Goal: Task Accomplishment & Management: Use online tool/utility

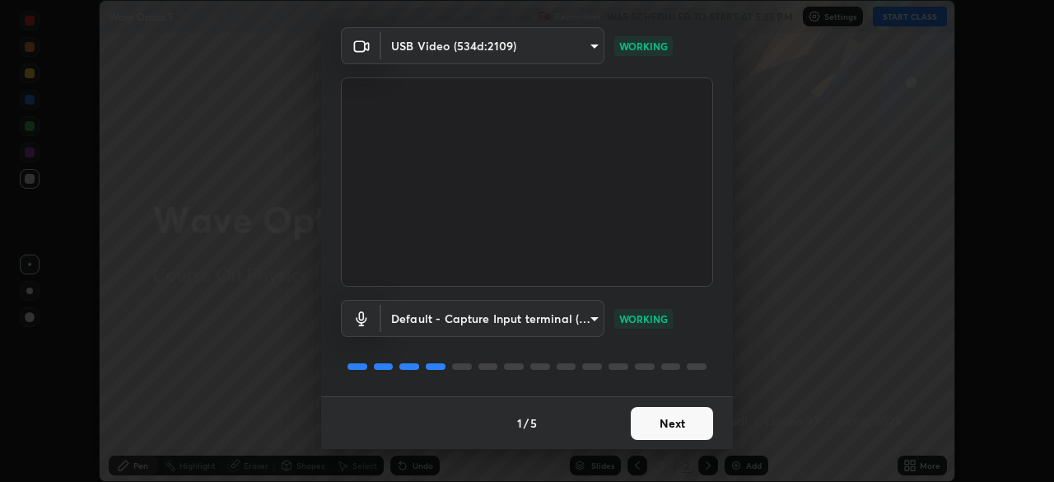
scroll to position [58, 0]
click at [678, 422] on button "Next" at bounding box center [672, 423] width 82 height 33
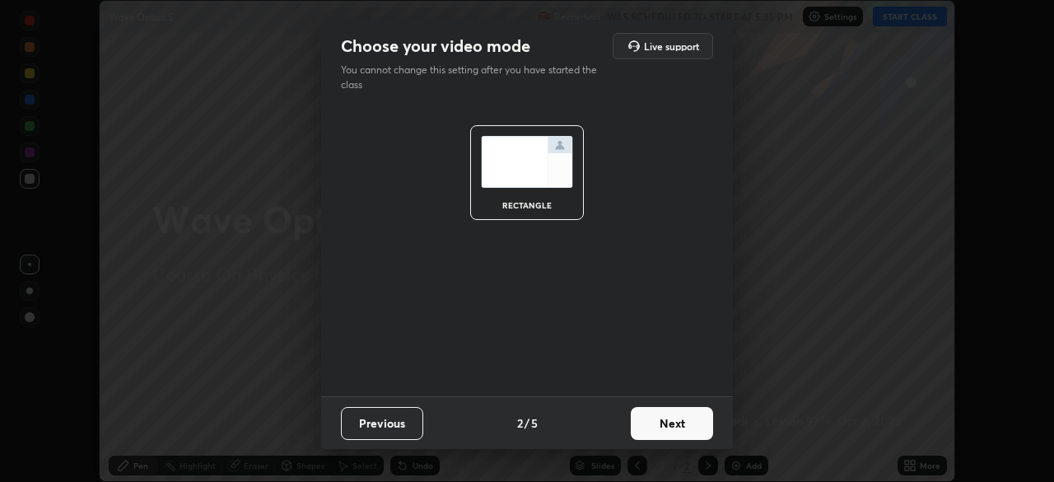
scroll to position [0, 0]
click at [671, 428] on button "Next" at bounding box center [672, 423] width 82 height 33
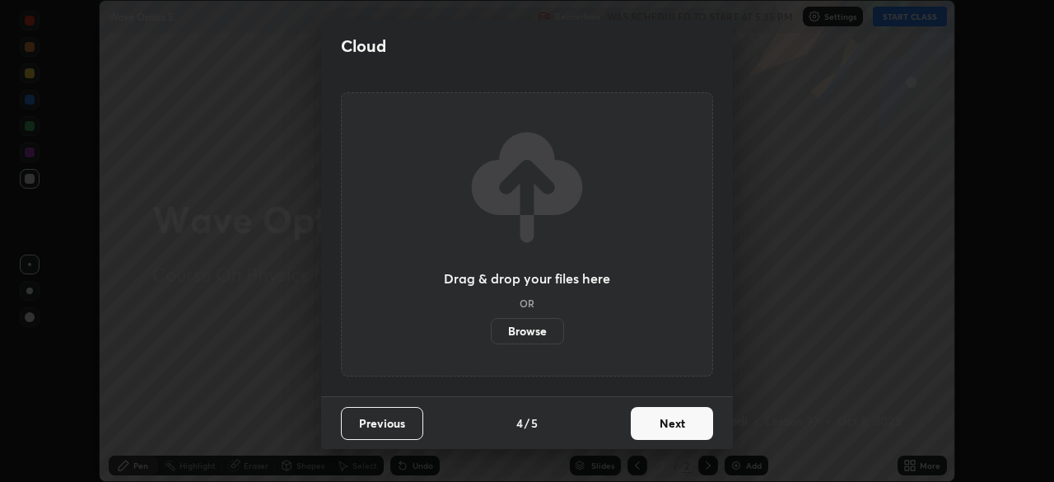
click at [675, 427] on button "Next" at bounding box center [672, 423] width 82 height 33
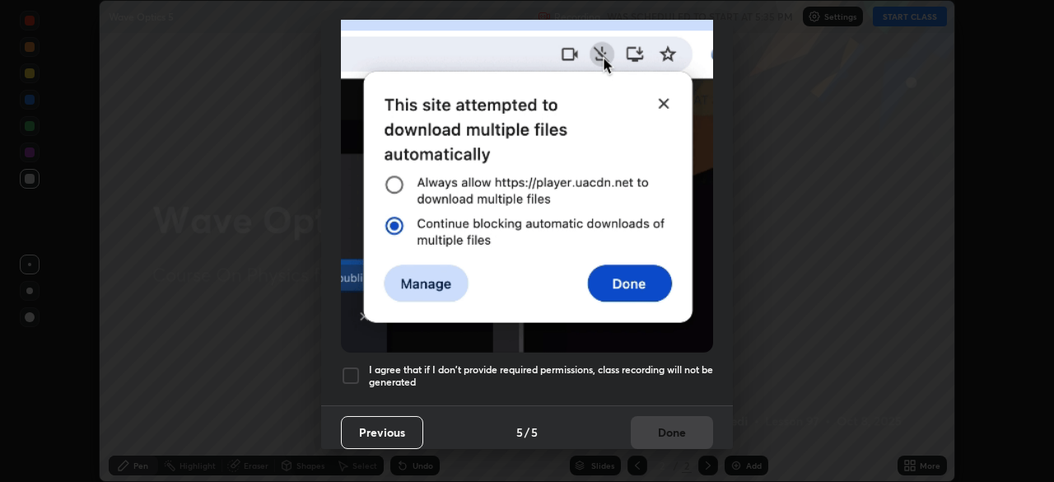
scroll to position [394, 0]
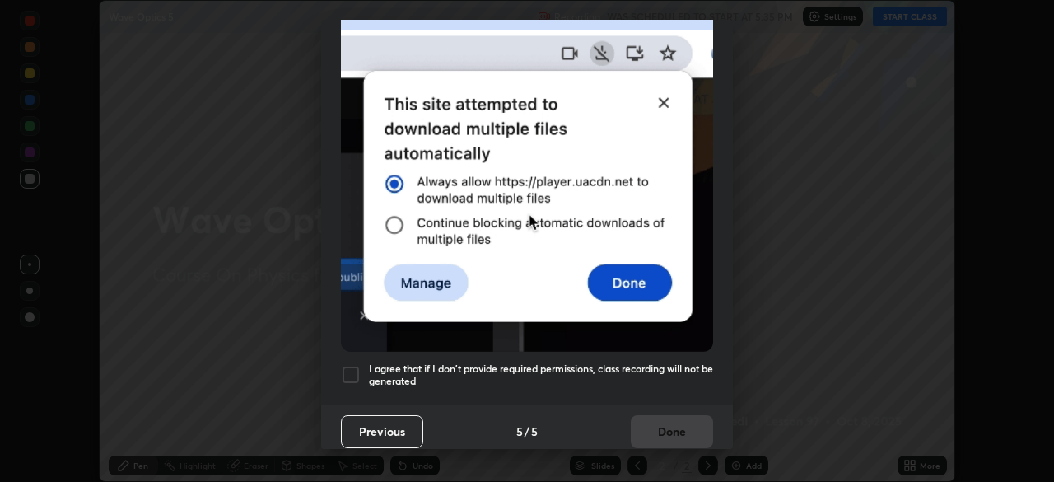
click at [674, 362] on h5 "I agree that if I don't provide required permissions, class recording will not …" at bounding box center [541, 375] width 344 height 26
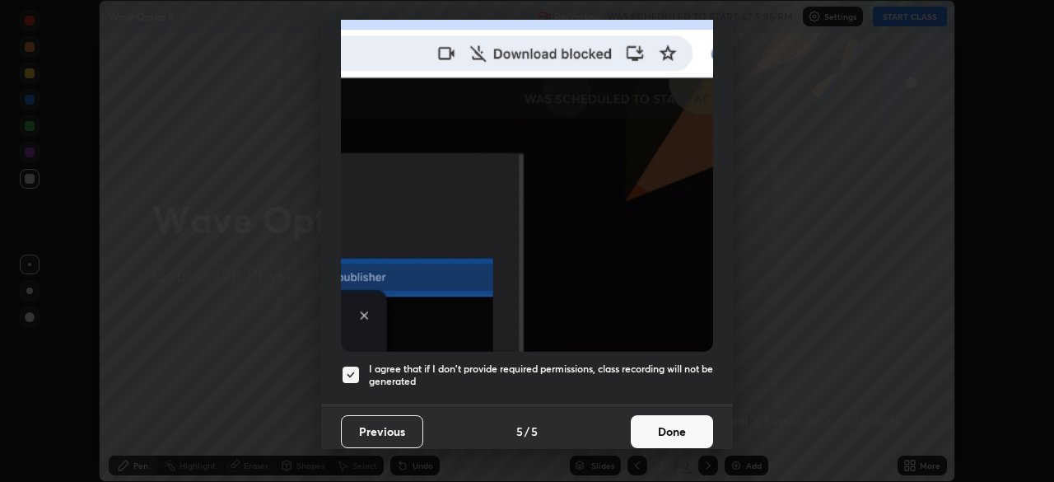
click at [674, 429] on button "Done" at bounding box center [672, 431] width 82 height 33
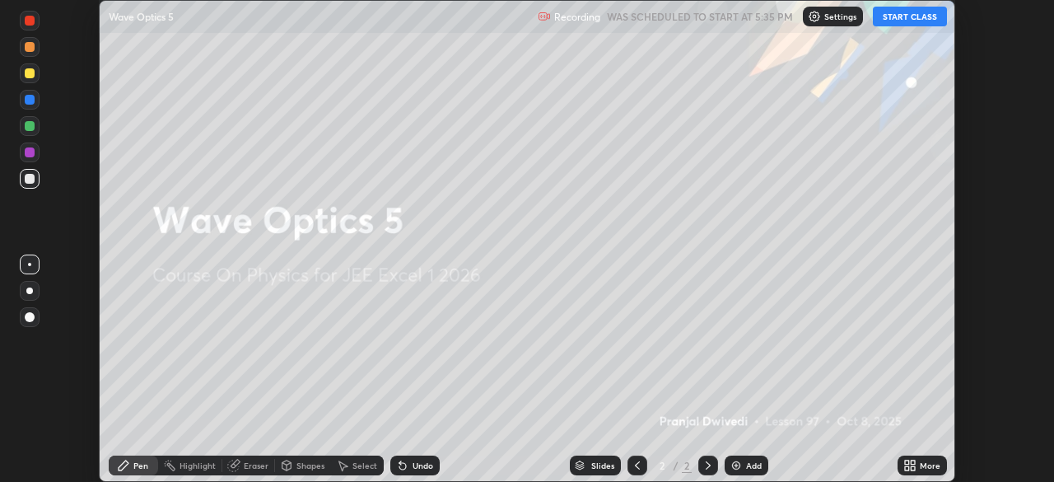
click at [406, 460] on icon at bounding box center [402, 465] width 13 height 13
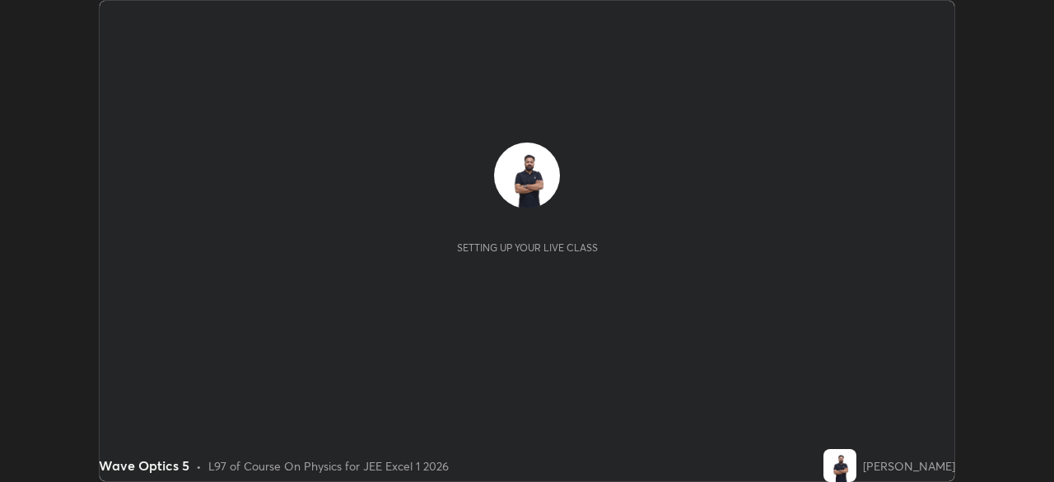
scroll to position [482, 1053]
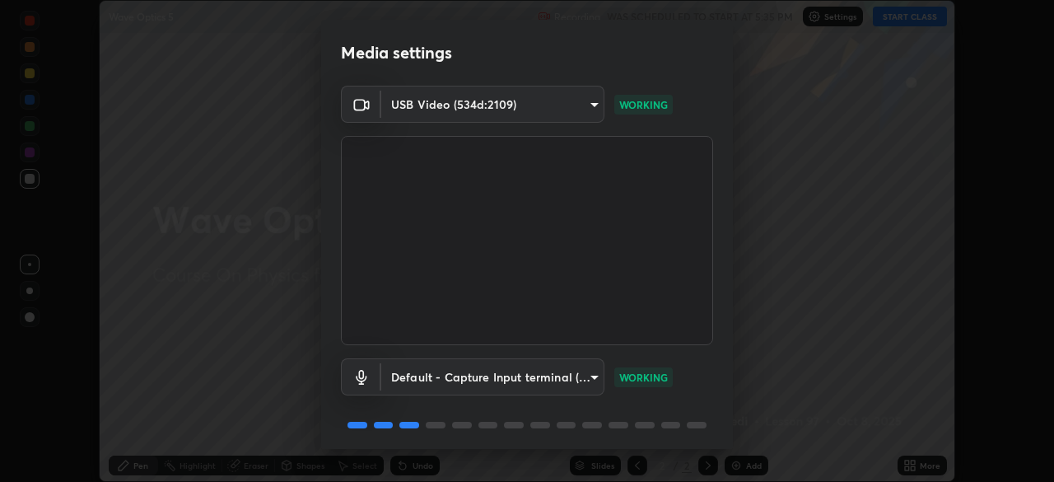
click at [134, 40] on div "Media settings USB Video (534d:2109) 8881b4012534284abcb92692c62048e29c950e3270…" at bounding box center [527, 241] width 1054 height 482
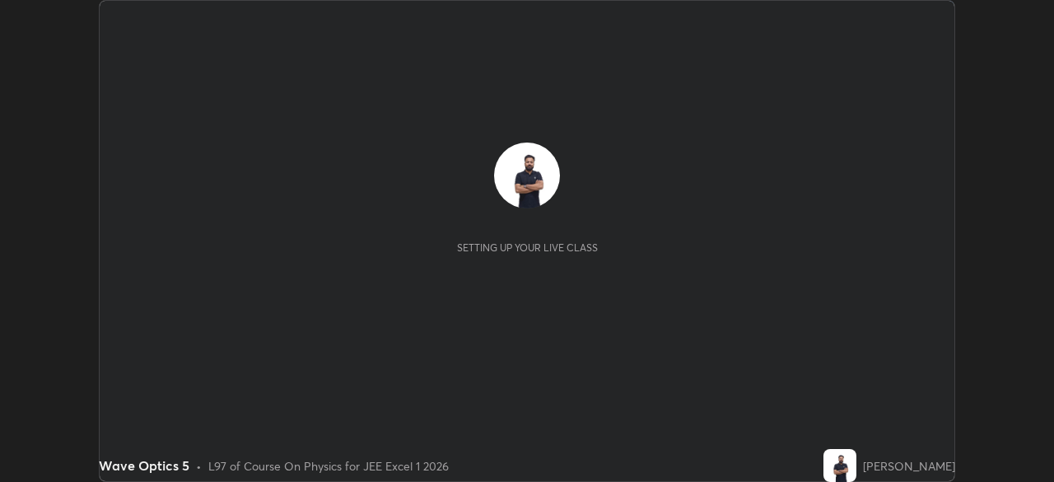
scroll to position [482, 1053]
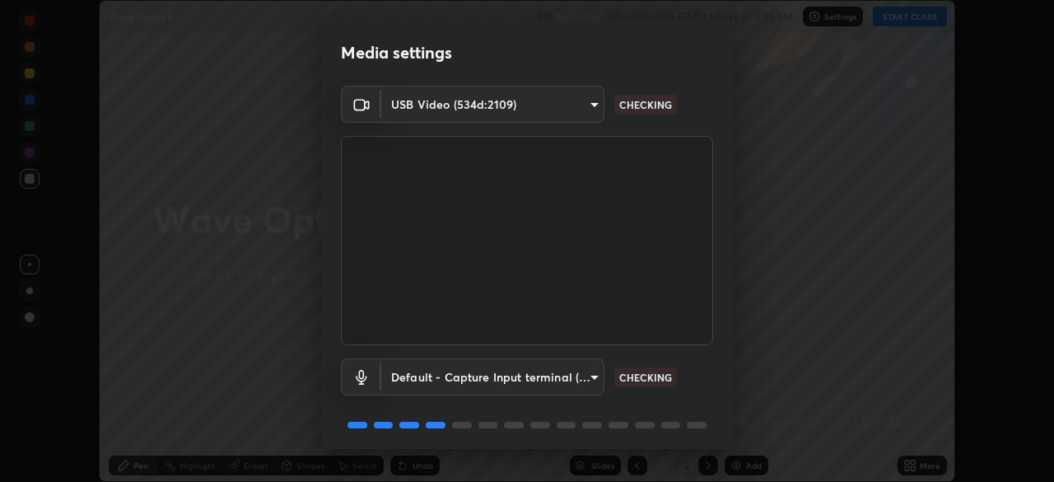
scroll to position [58, 0]
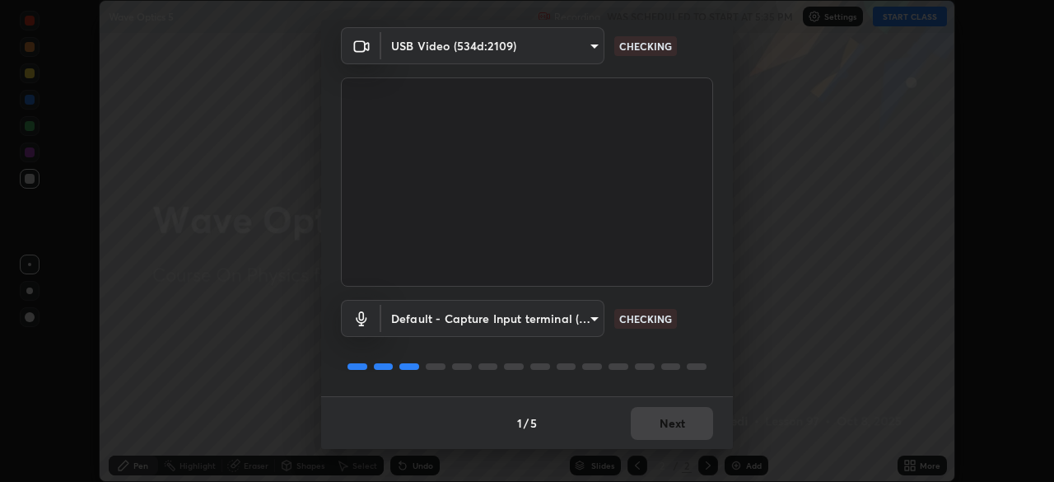
click at [649, 423] on div "1 / 5 Next" at bounding box center [527, 422] width 412 height 53
click at [650, 425] on div "1 / 5 Next" at bounding box center [527, 422] width 412 height 53
click at [651, 426] on div "1 / 5 Next" at bounding box center [527, 422] width 412 height 53
click at [654, 431] on div "1 / 5 Next" at bounding box center [527, 422] width 412 height 53
click at [659, 432] on div "1 / 5 Next" at bounding box center [527, 422] width 412 height 53
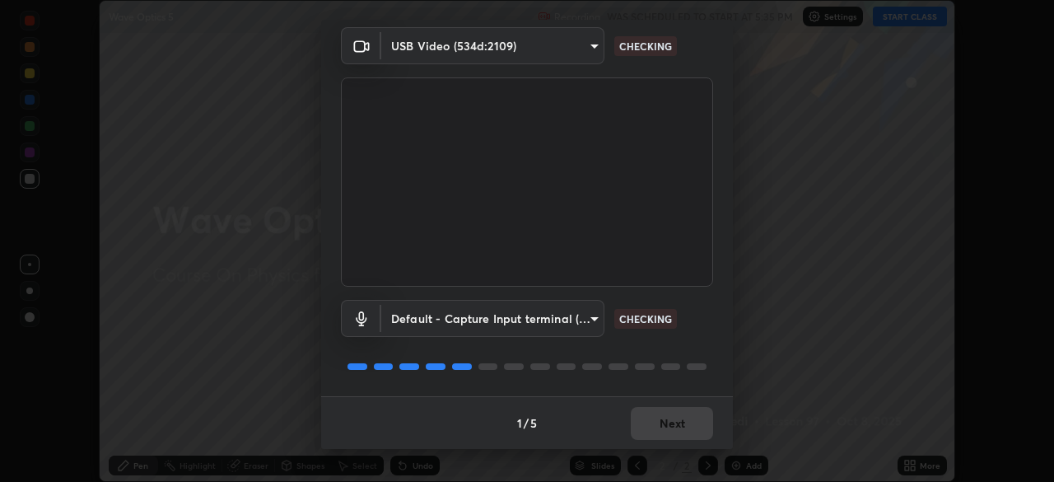
click at [663, 435] on div "1 / 5 Next" at bounding box center [527, 422] width 412 height 53
click at [666, 435] on div "1 / 5 Next" at bounding box center [527, 422] width 412 height 53
click at [668, 436] on div "1 / 5 Next" at bounding box center [527, 422] width 412 height 53
click at [665, 447] on div "1 / 5 Next" at bounding box center [527, 422] width 412 height 53
click at [665, 451] on div "Media settings USB Video (534d:2109) 8881b4012534284abcb92692c62048e29c950e3270…" at bounding box center [527, 241] width 1054 height 482
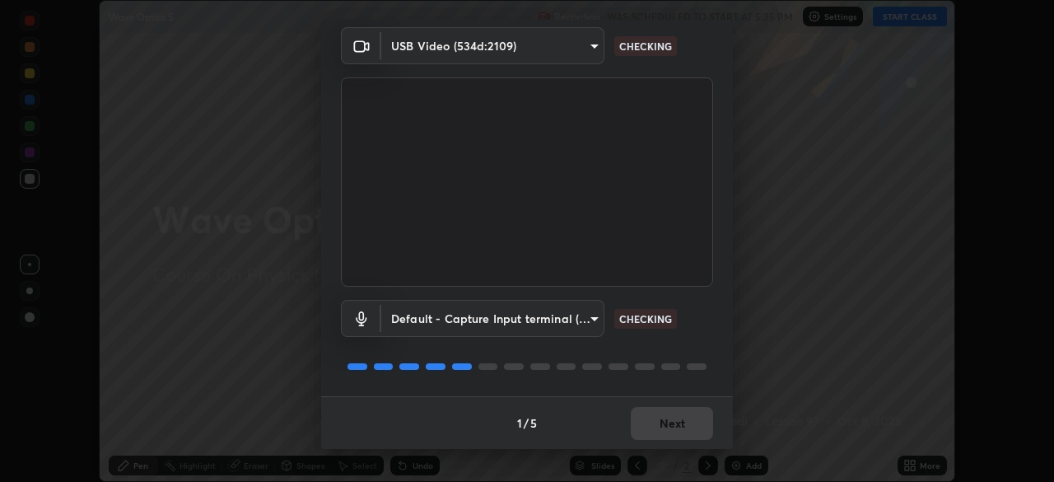
click at [667, 449] on div "Media settings USB Video (534d:2109) 8881b4012534284abcb92692c62048e29c950e3270…" at bounding box center [527, 241] width 1054 height 482
click at [668, 451] on div "Media settings USB Video (534d:2109) 8881b4012534284abcb92692c62048e29c950e3270…" at bounding box center [527, 241] width 1054 height 482
click at [669, 450] on div "Media settings USB Video (534d:2109) 8881b4012534284abcb92692c62048e29c950e3270…" at bounding box center [527, 241] width 1054 height 482
click at [670, 449] on div "Media settings USB Video (534d:2109) 8881b4012534284abcb92692c62048e29c950e3270…" at bounding box center [527, 241] width 1054 height 482
click at [657, 448] on div "1 / 5 Next" at bounding box center [527, 422] width 412 height 53
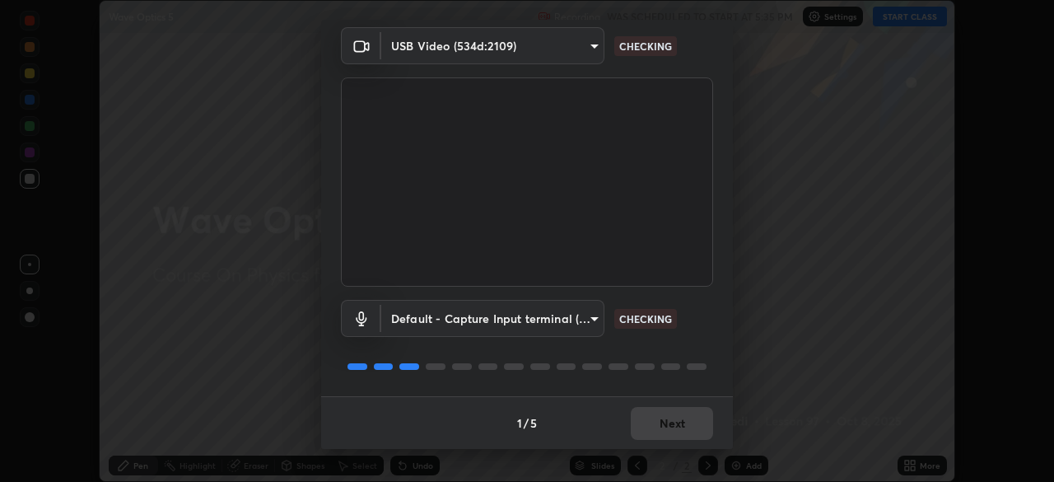
click at [654, 447] on div "1 / 5 Next" at bounding box center [527, 422] width 412 height 53
click at [659, 438] on div "1 / 5 Next" at bounding box center [527, 422] width 412 height 53
click at [660, 434] on div "1 / 5 Next" at bounding box center [527, 422] width 412 height 53
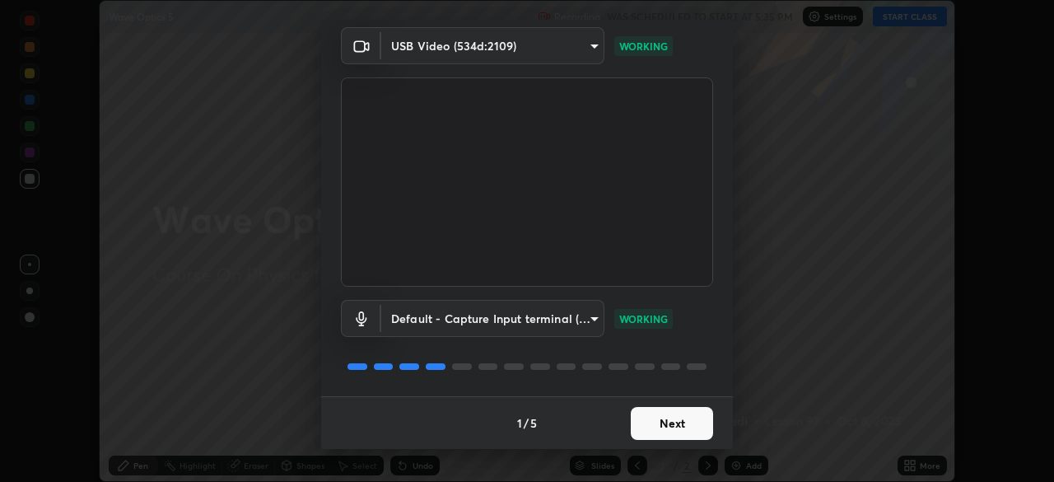
click at [666, 423] on button "Next" at bounding box center [672, 423] width 82 height 33
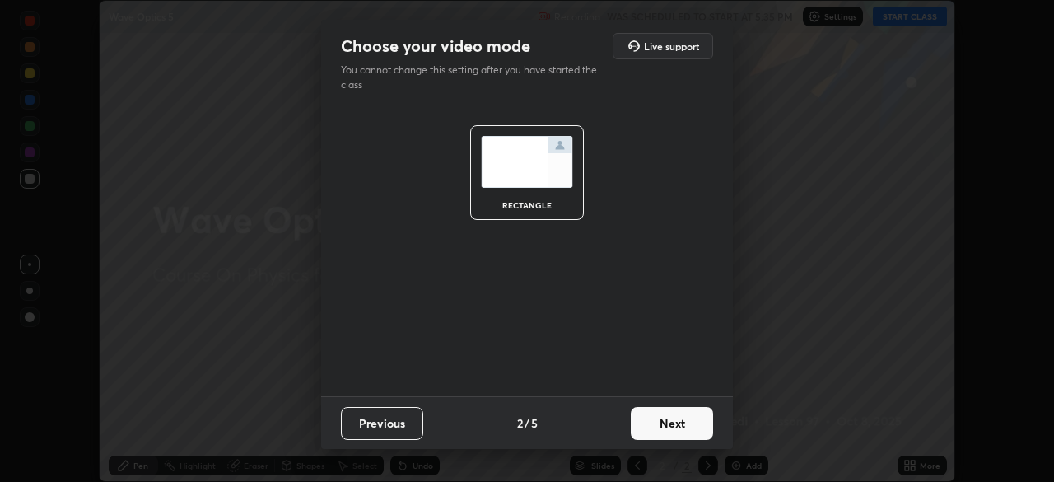
scroll to position [0, 0]
click at [666, 427] on button "Next" at bounding box center [672, 423] width 82 height 33
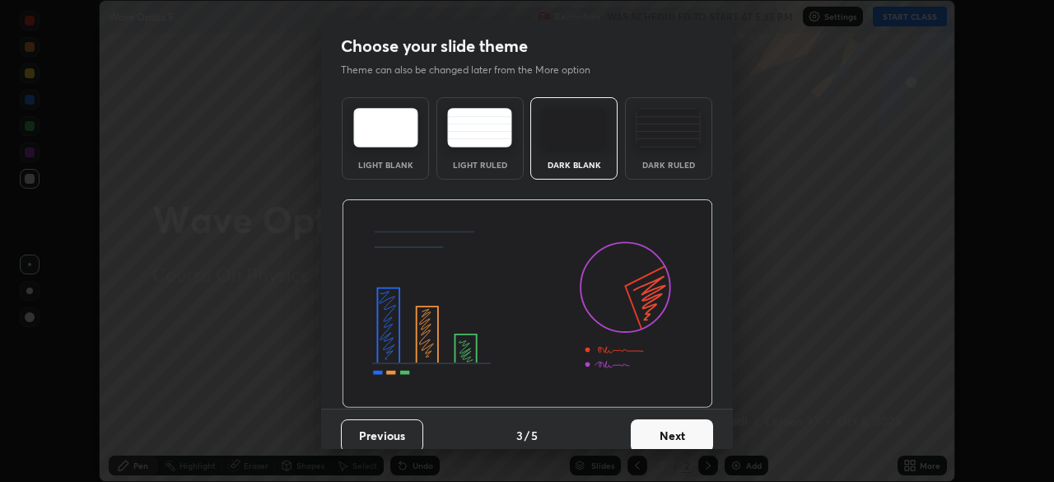
click at [667, 428] on button "Next" at bounding box center [672, 435] width 82 height 33
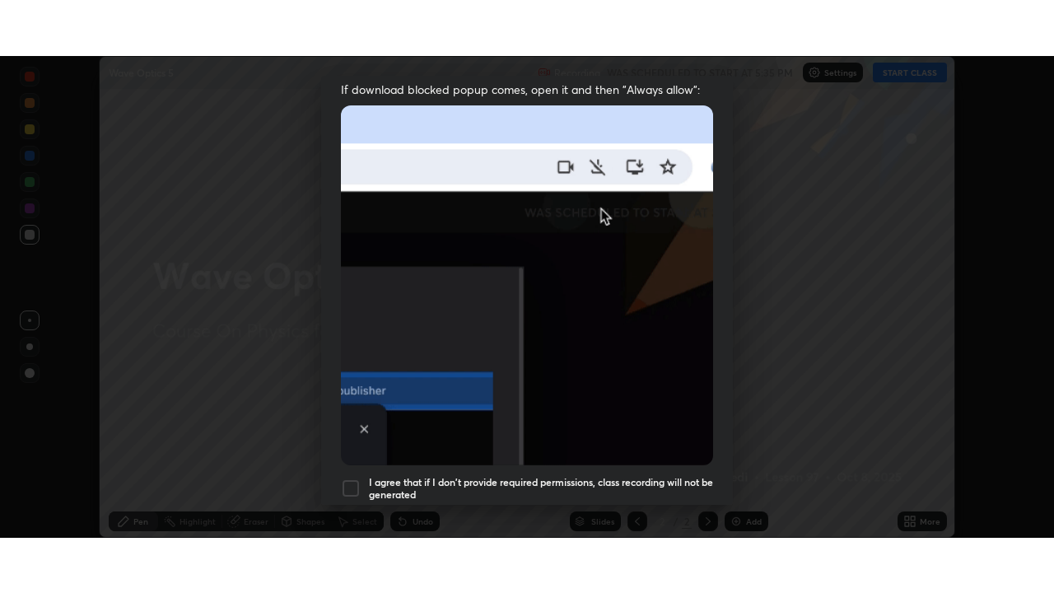
scroll to position [394, 0]
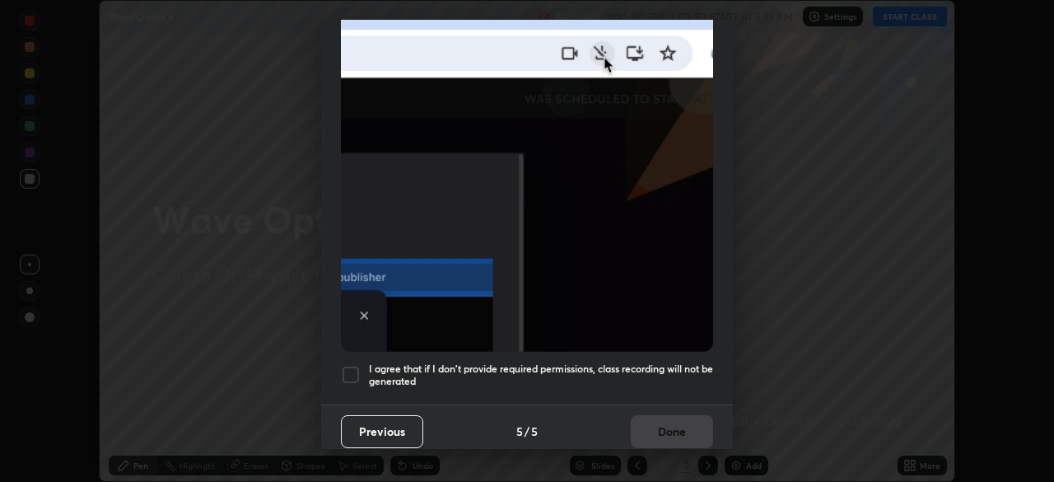
click at [356, 369] on div at bounding box center [351, 375] width 20 height 20
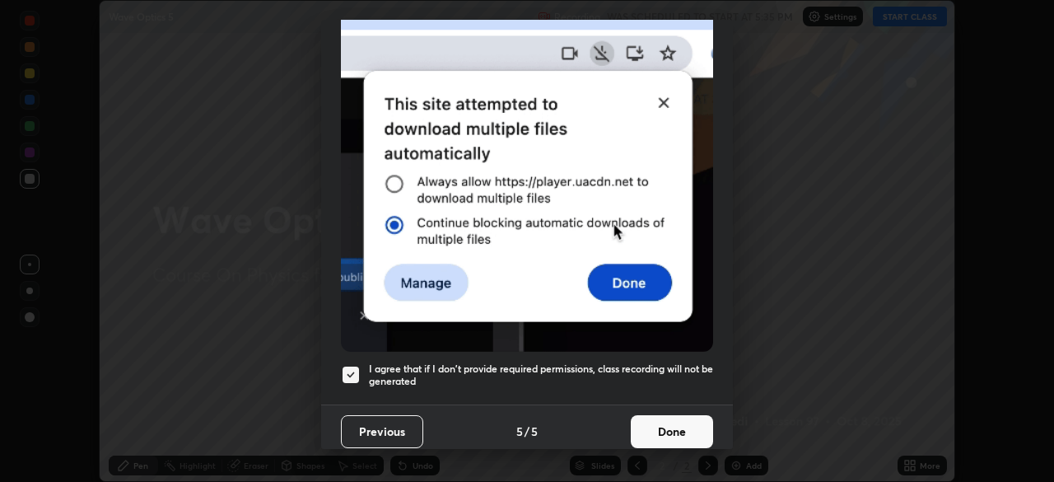
click at [672, 420] on button "Done" at bounding box center [672, 431] width 82 height 33
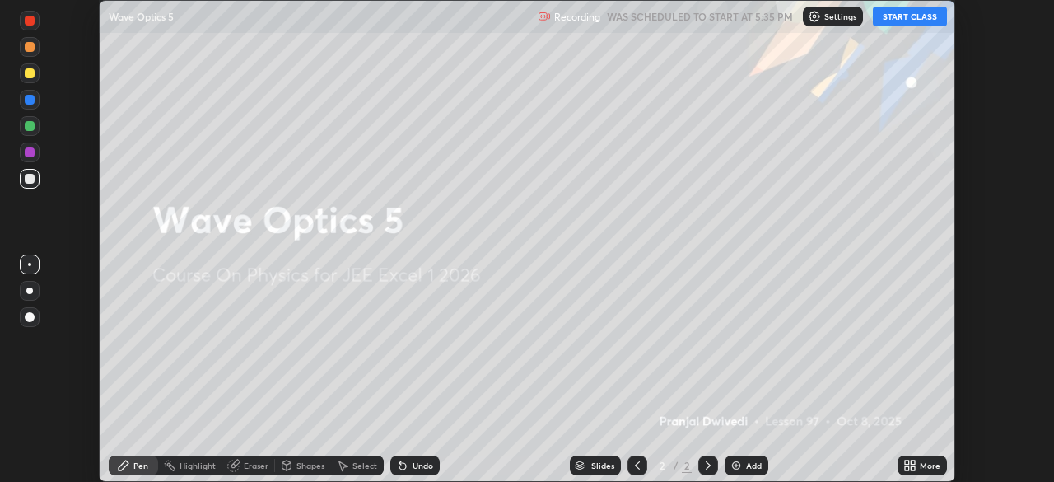
click at [918, 462] on div "More" at bounding box center [921, 465] width 49 height 20
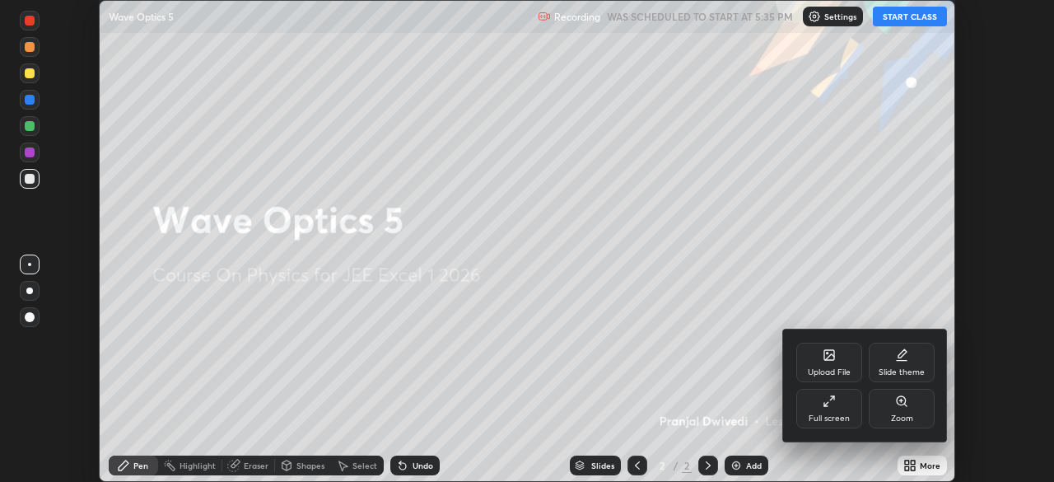
click at [845, 407] on div "Full screen" at bounding box center [829, 409] width 66 height 40
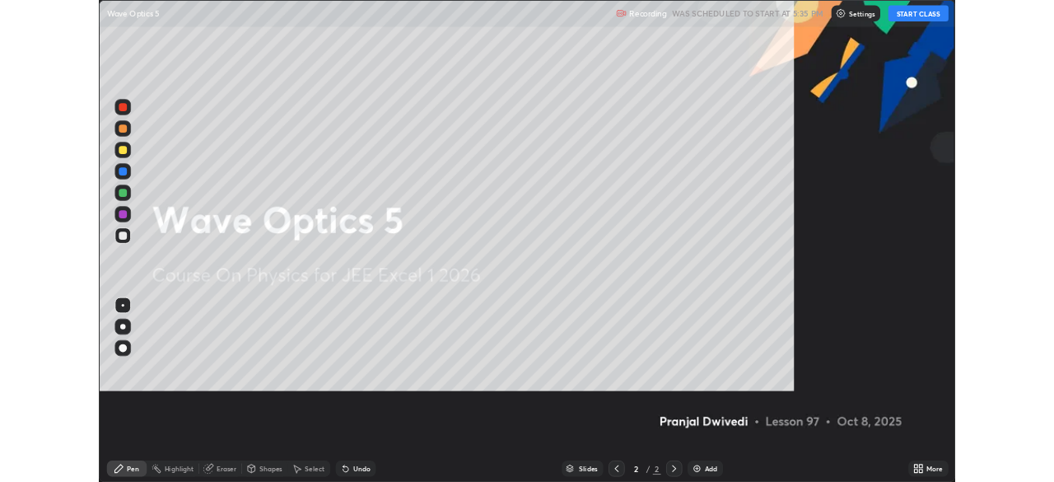
scroll to position [593, 1054]
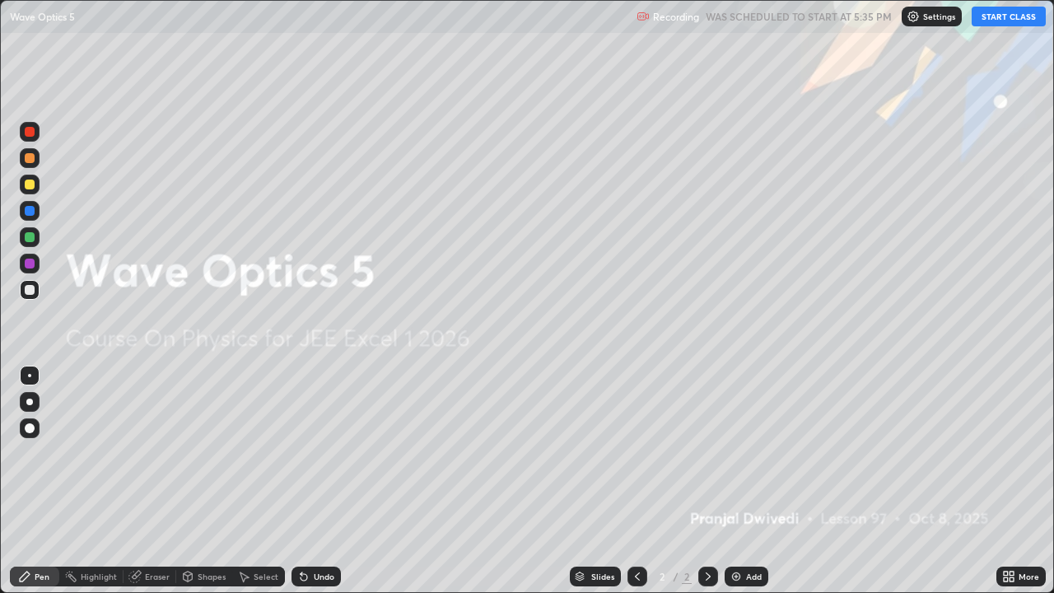
click at [1009, 7] on button "START CLASS" at bounding box center [1008, 17] width 74 height 20
click at [729, 481] on img at bounding box center [735, 576] width 13 height 13
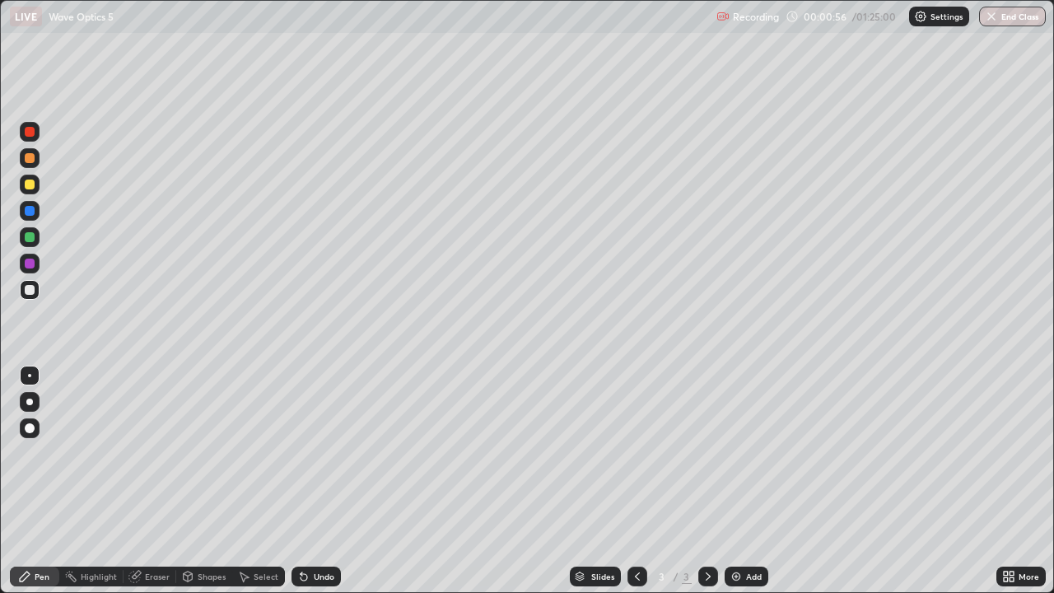
click at [207, 481] on div "Shapes" at bounding box center [204, 576] width 56 height 20
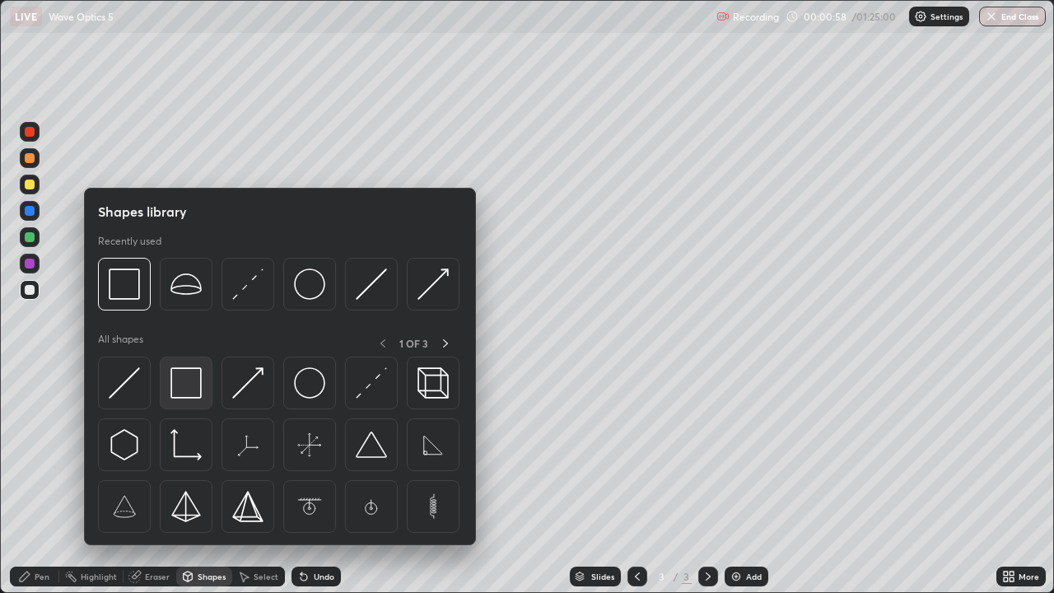
click at [185, 388] on img at bounding box center [185, 382] width 31 height 31
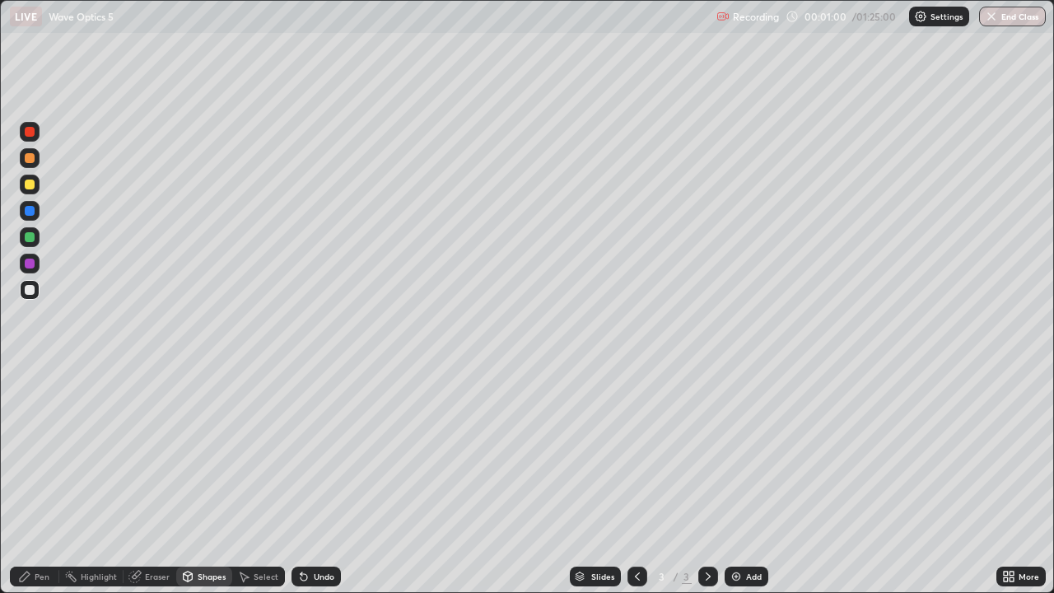
click at [30, 238] on div at bounding box center [30, 237] width 10 height 10
click at [311, 481] on div "Undo" at bounding box center [315, 576] width 49 height 20
click at [37, 481] on div "Pen" at bounding box center [34, 576] width 49 height 20
click at [310, 481] on div "Undo" at bounding box center [315, 576] width 49 height 20
click at [35, 191] on div at bounding box center [30, 185] width 20 height 20
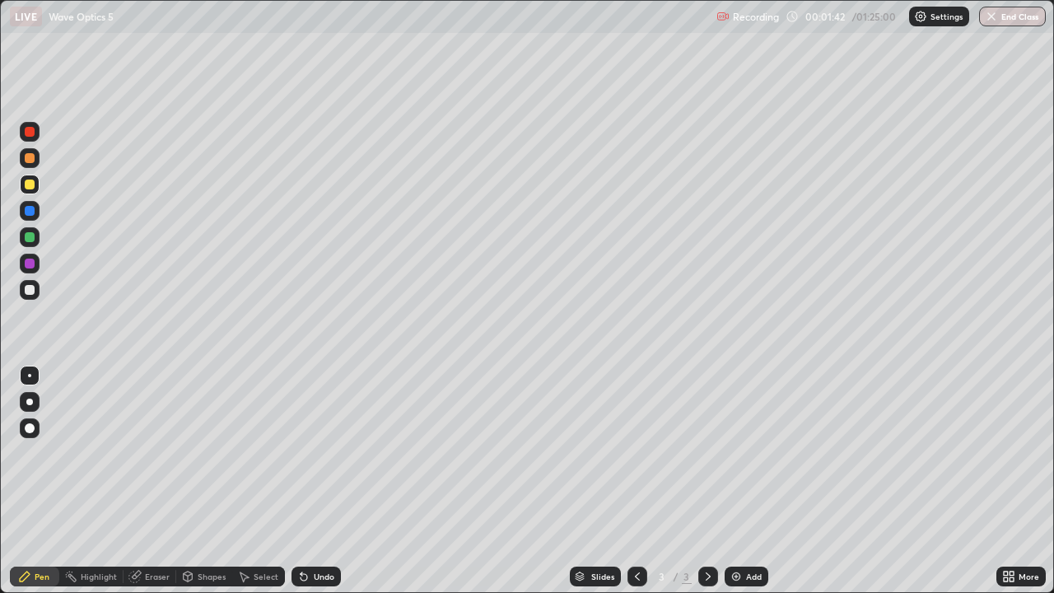
click at [32, 237] on div at bounding box center [30, 237] width 10 height 10
click at [34, 287] on div at bounding box center [30, 290] width 10 height 10
click at [746, 481] on div "Add" at bounding box center [754, 576] width 16 height 8
click at [30, 159] on div at bounding box center [30, 158] width 10 height 10
click at [314, 481] on div "Undo" at bounding box center [324, 576] width 21 height 8
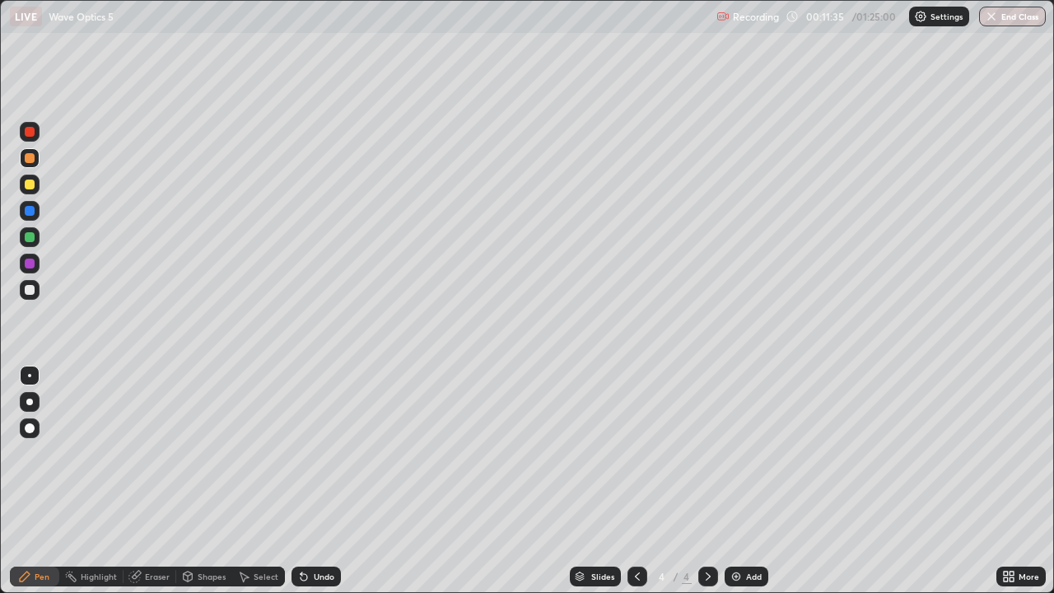
click at [314, 481] on div "Undo" at bounding box center [324, 576] width 21 height 8
click at [746, 481] on div "Add" at bounding box center [754, 576] width 16 height 8
click at [324, 481] on div "Undo" at bounding box center [324, 576] width 21 height 8
click at [319, 481] on div "Undo" at bounding box center [324, 576] width 21 height 8
click at [317, 481] on div "Undo" at bounding box center [324, 576] width 21 height 8
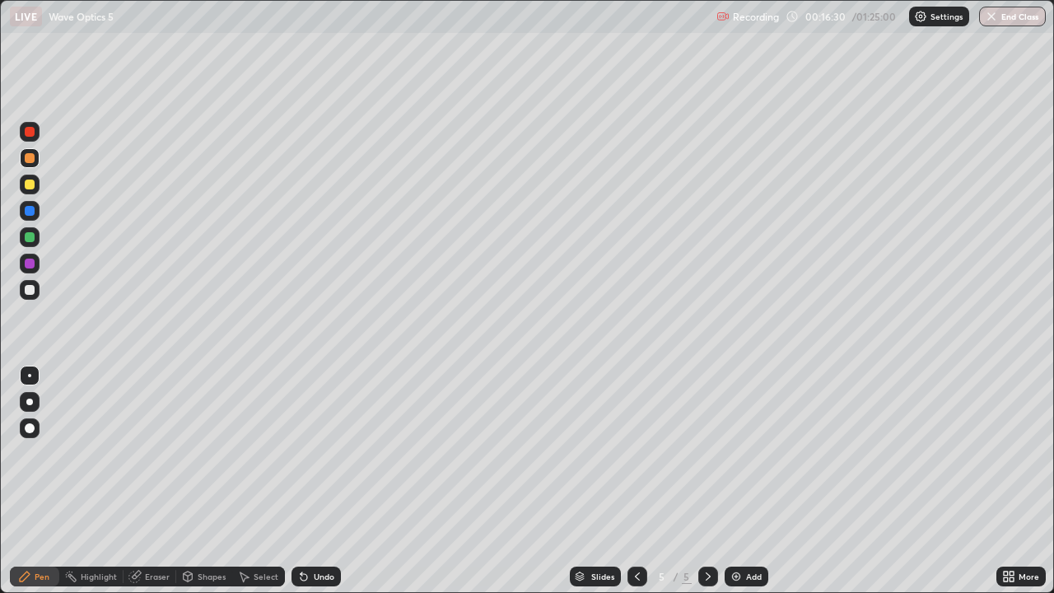
click at [318, 481] on div "Undo" at bounding box center [324, 576] width 21 height 8
click at [752, 481] on div "Add" at bounding box center [754, 576] width 16 height 8
click at [198, 481] on div "Shapes" at bounding box center [212, 576] width 28 height 8
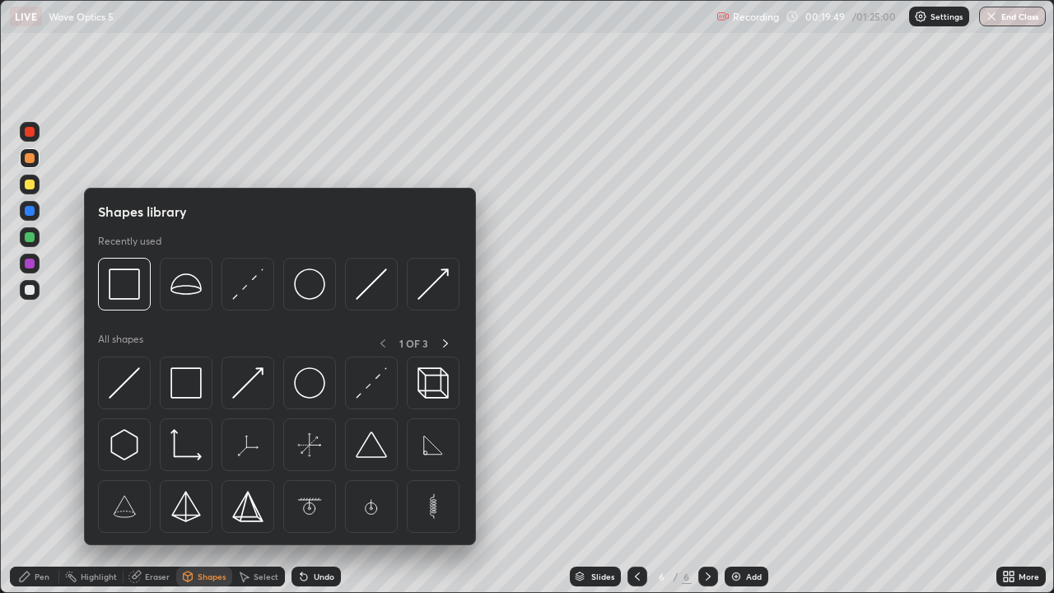
click at [156, 481] on div "Eraser" at bounding box center [157, 576] width 25 height 8
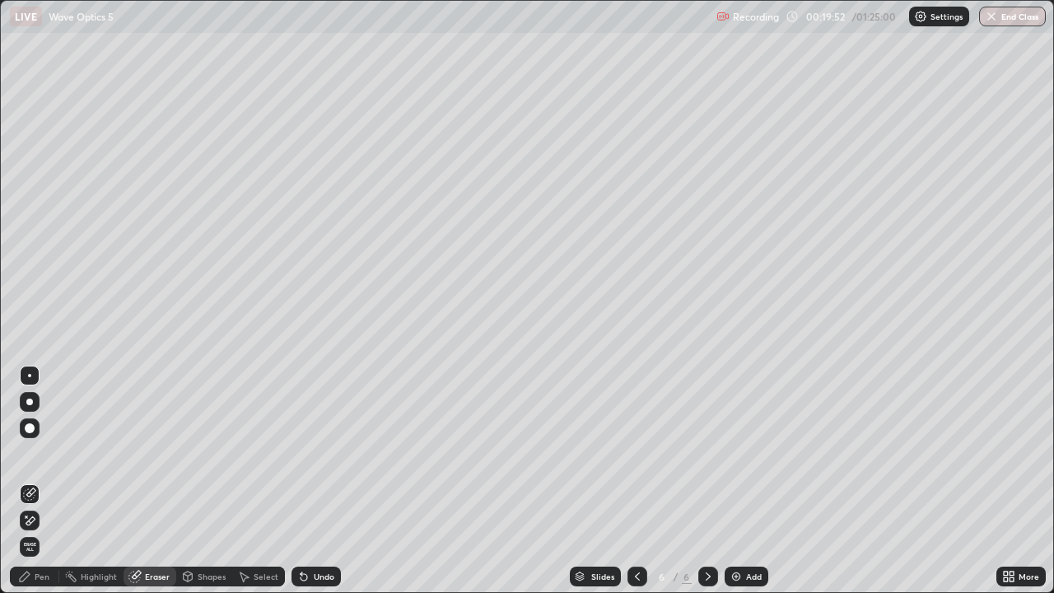
click at [47, 481] on div "Pen" at bounding box center [42, 576] width 15 height 8
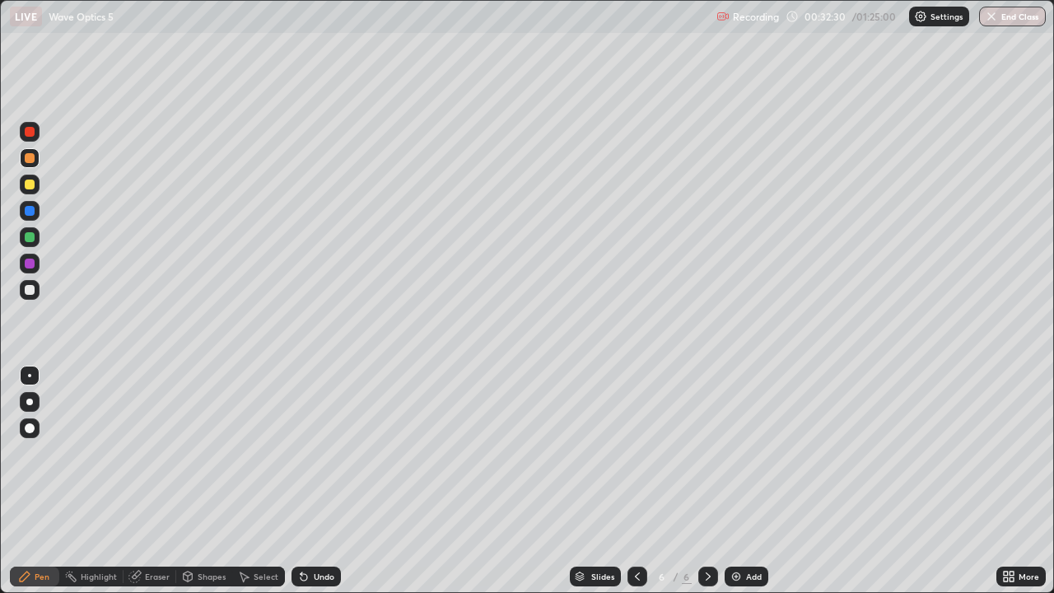
click at [743, 481] on div "Add" at bounding box center [746, 576] width 44 height 20
click at [211, 481] on div "Shapes" at bounding box center [212, 576] width 28 height 8
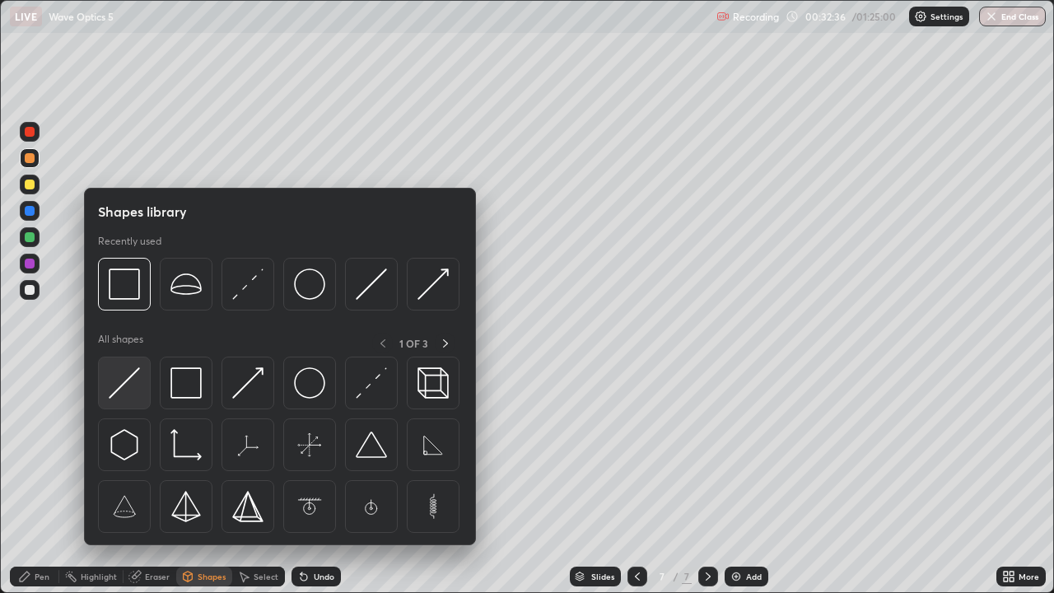
click at [135, 388] on img at bounding box center [124, 382] width 31 height 31
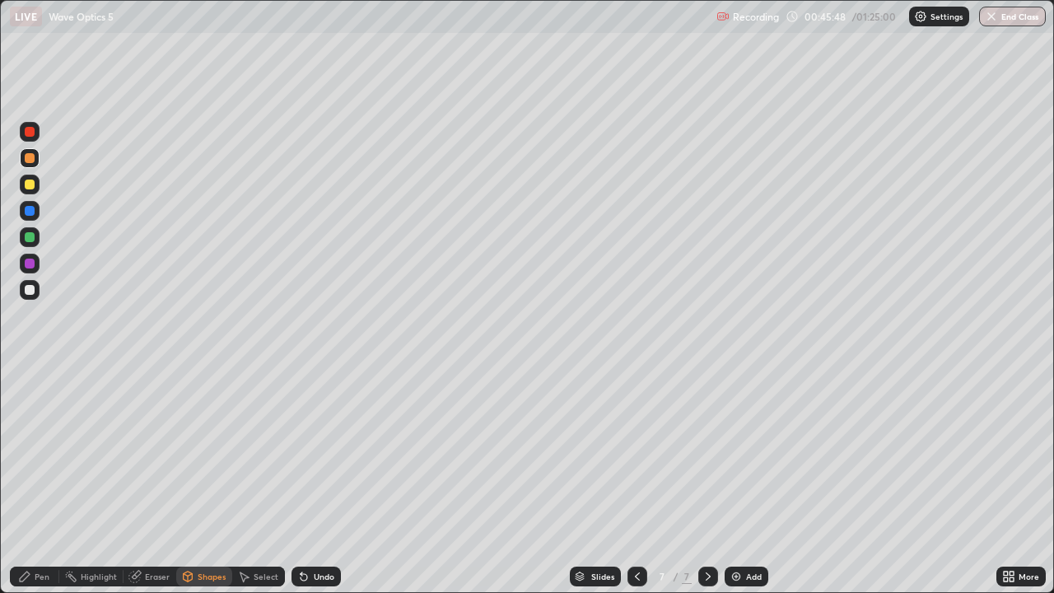
click at [40, 481] on div "Pen" at bounding box center [42, 576] width 15 height 8
click at [199, 481] on div "Shapes" at bounding box center [212, 576] width 28 height 8
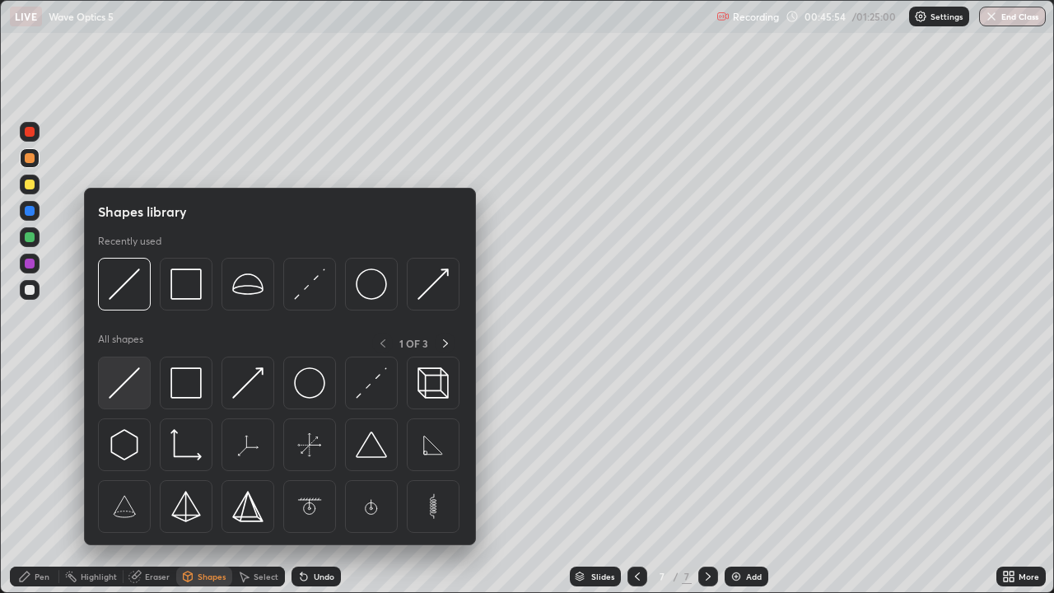
click at [135, 387] on img at bounding box center [124, 382] width 31 height 31
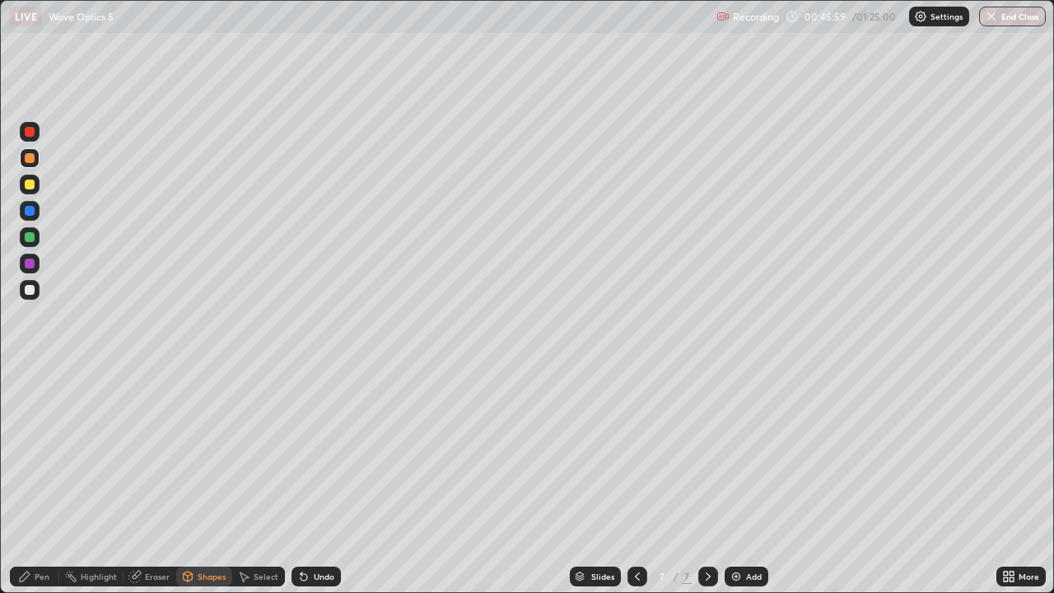
click at [47, 481] on div "Pen" at bounding box center [42, 576] width 15 height 8
click at [146, 481] on div "Eraser" at bounding box center [157, 576] width 25 height 8
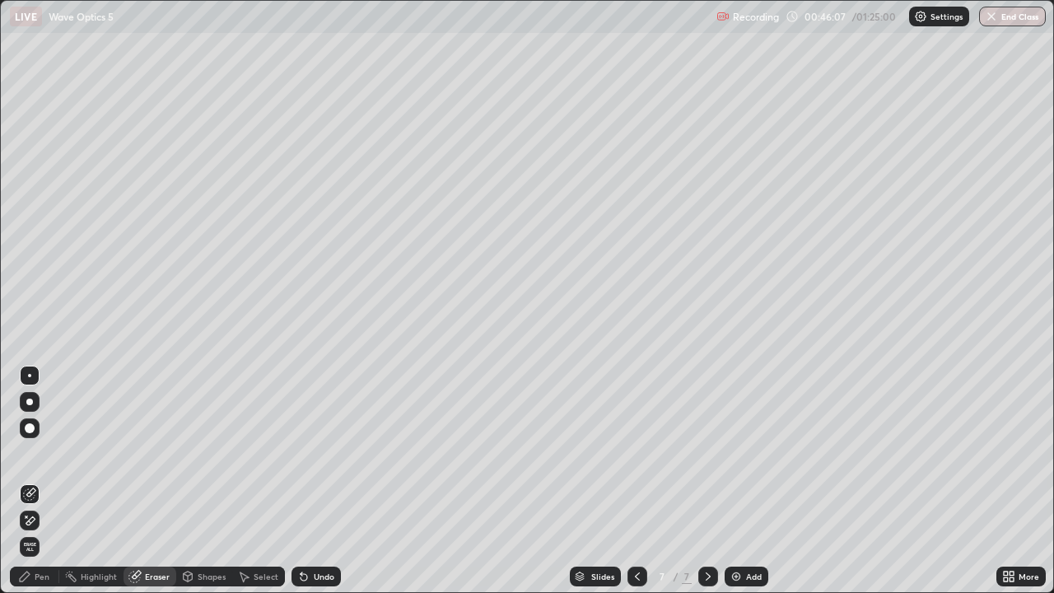
click at [25, 481] on icon at bounding box center [29, 493] width 13 height 13
click at [32, 481] on div "Pen" at bounding box center [34, 576] width 49 height 20
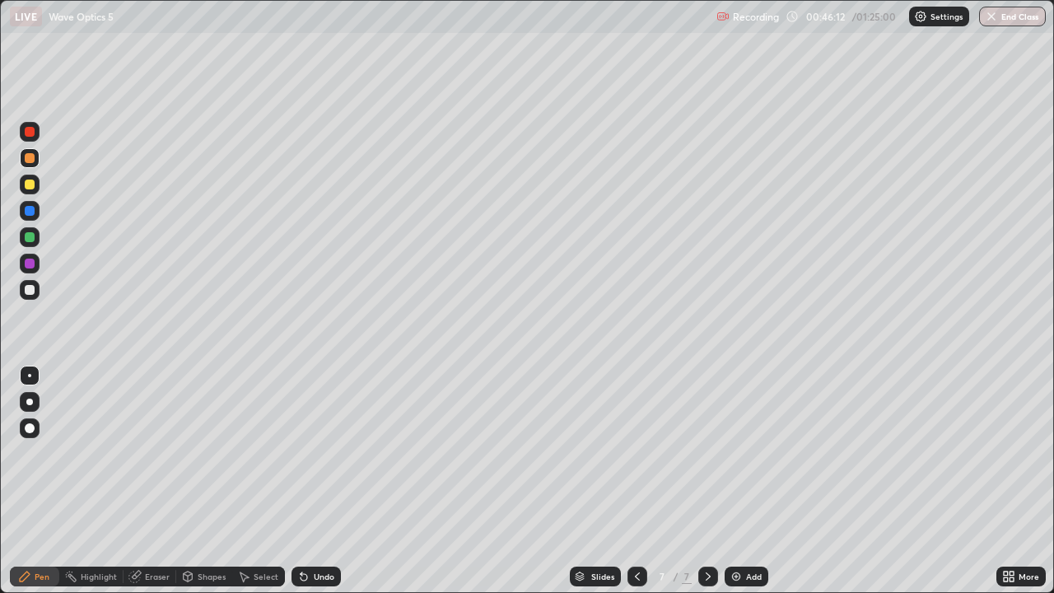
click at [34, 186] on div at bounding box center [30, 184] width 10 height 10
click at [31, 236] on div at bounding box center [30, 237] width 10 height 10
click at [30, 263] on div at bounding box center [30, 263] width 10 height 10
click at [32, 289] on div at bounding box center [30, 290] width 10 height 10
click at [1006, 21] on button "End Class" at bounding box center [1012, 17] width 67 height 20
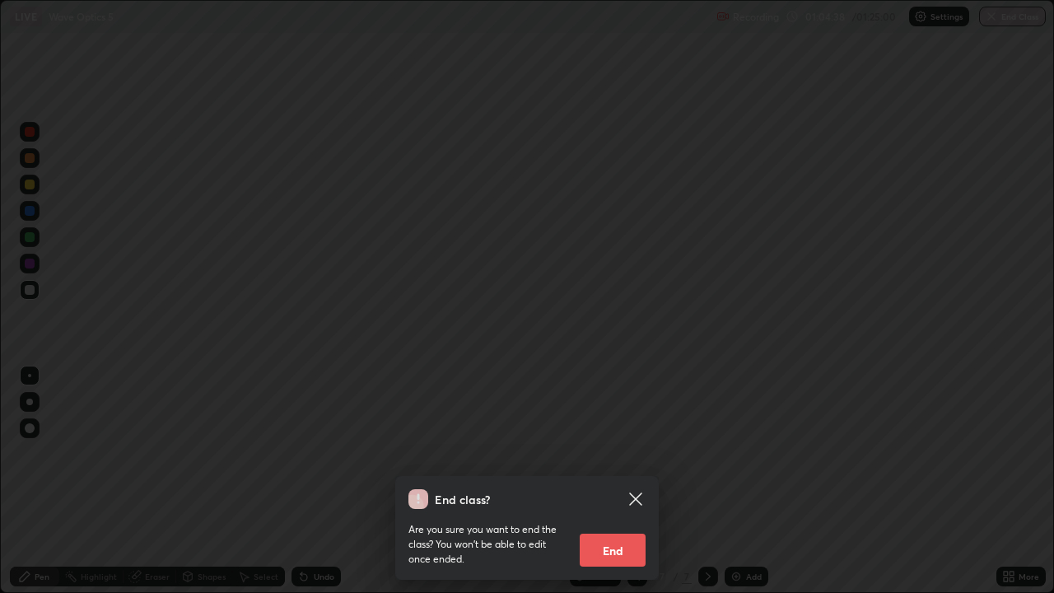
click at [608, 481] on button "End" at bounding box center [613, 549] width 66 height 33
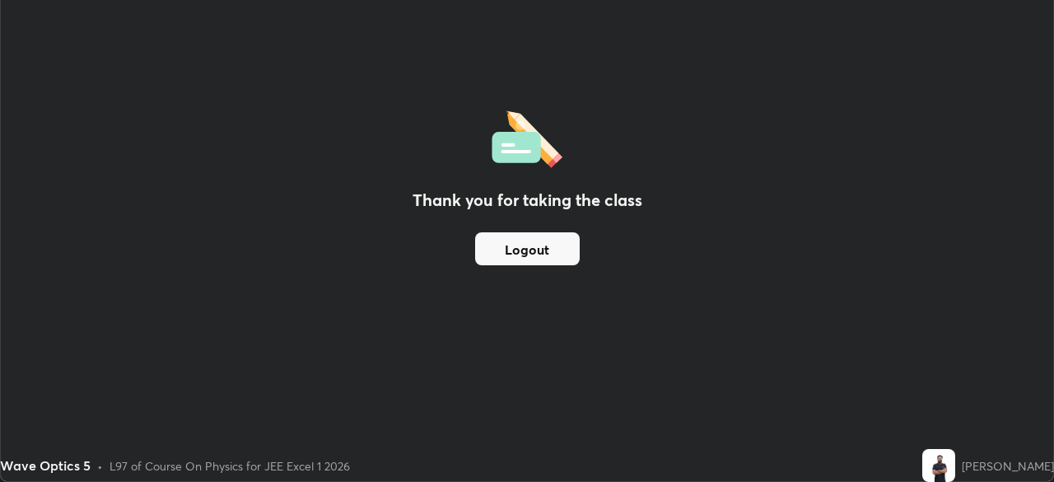
scroll to position [81836, 81264]
